Goal: Task Accomplishment & Management: Complete application form

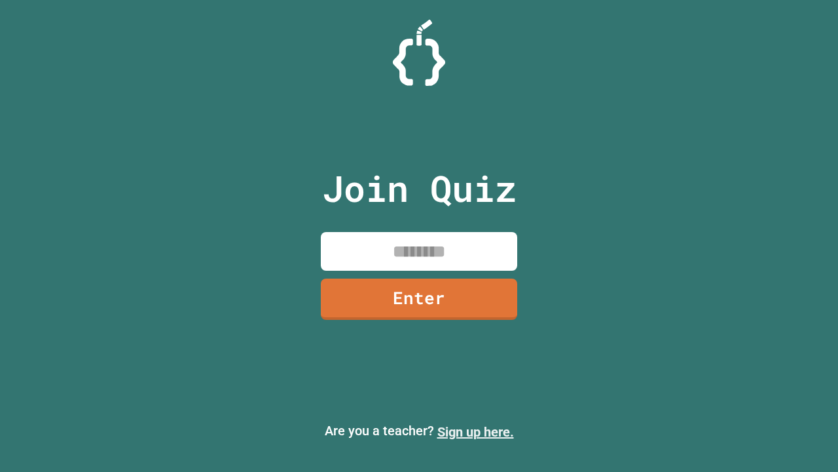
click at [476, 432] on link "Sign up here." at bounding box center [476, 432] width 77 height 16
